Goal: Navigation & Orientation: Go to known website

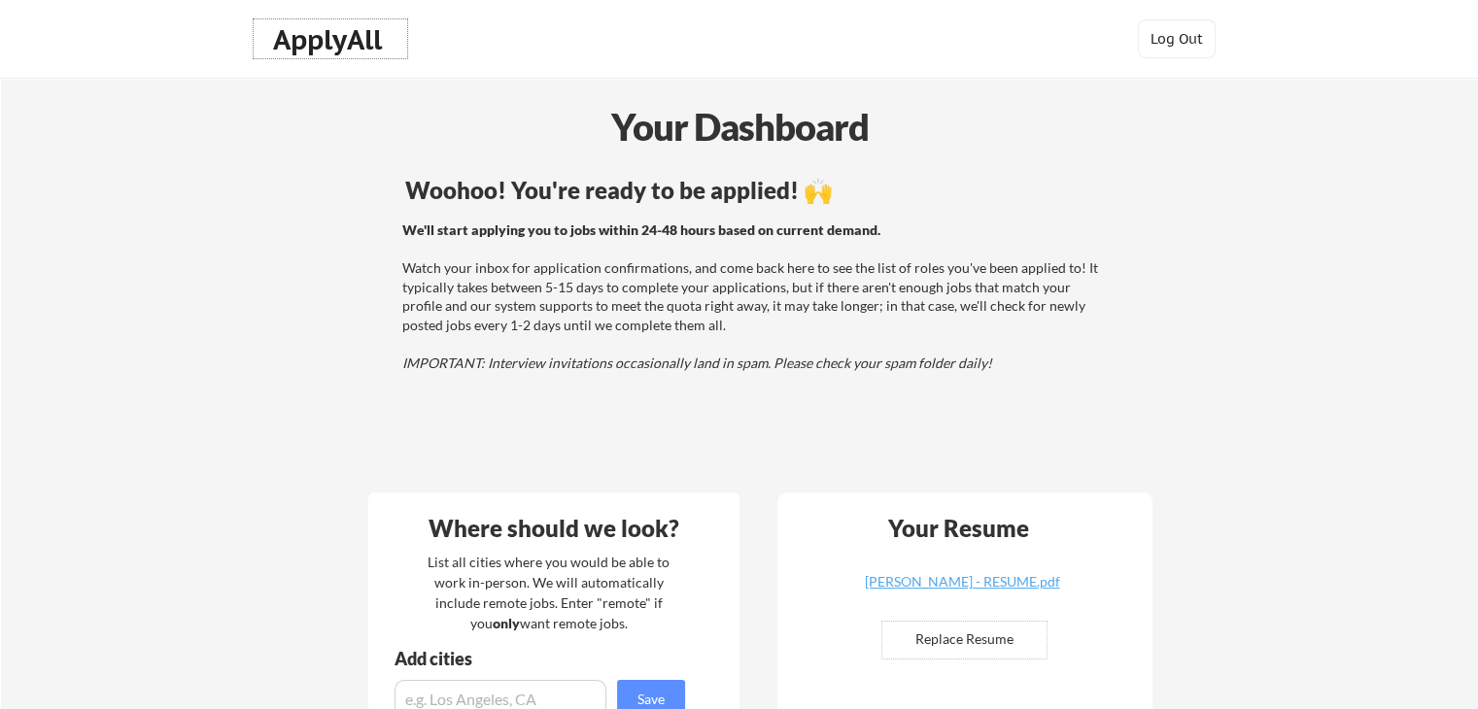
click at [337, 49] on div "ApplyAll" at bounding box center [330, 39] width 115 height 33
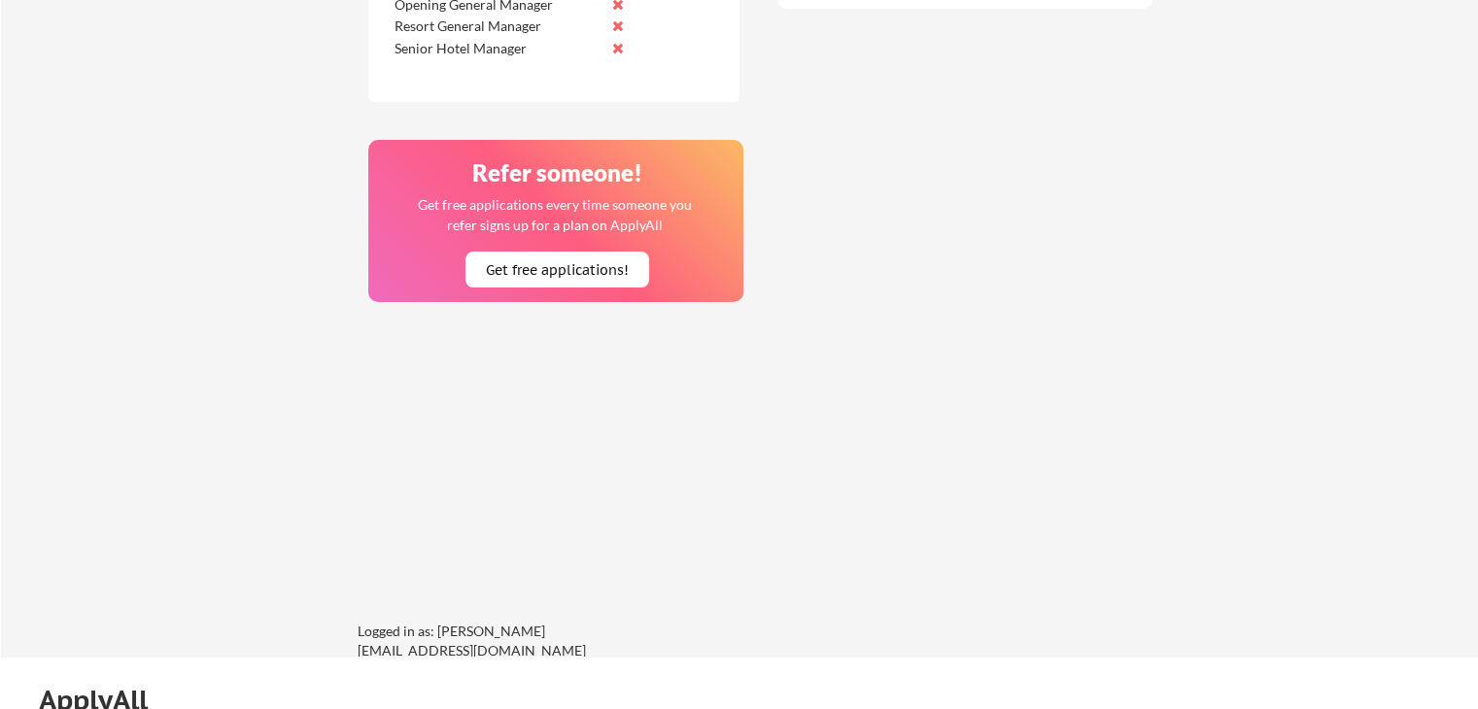
scroll to position [1749, 0]
